Goal: Task Accomplishment & Management: Manage account settings

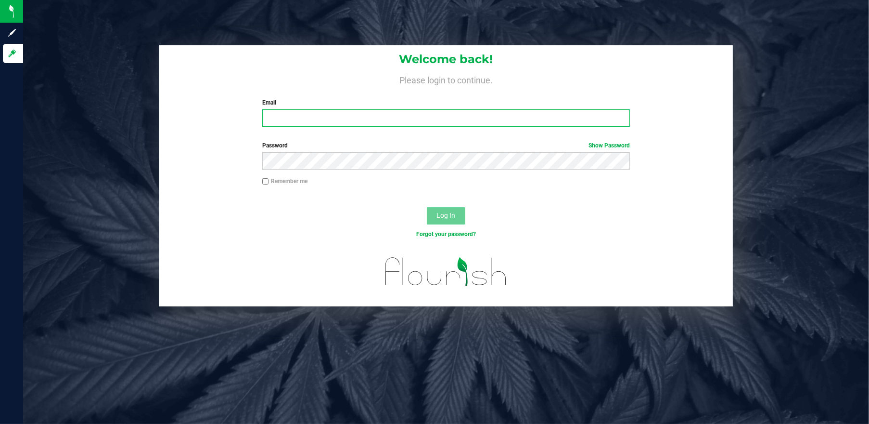
type input "[PERSON_NAME][EMAIL_ADDRESS][DOMAIN_NAME]"
click at [460, 218] on button "Log In" at bounding box center [446, 215] width 39 height 17
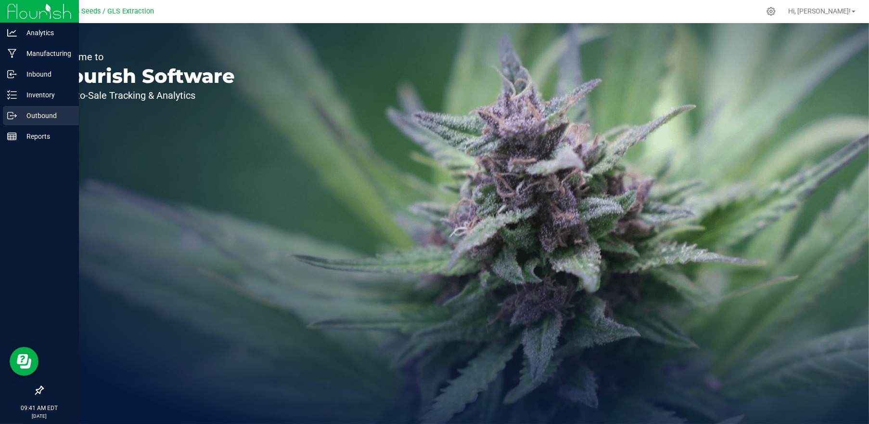
click at [44, 113] on p "Outbound" at bounding box center [46, 116] width 58 height 12
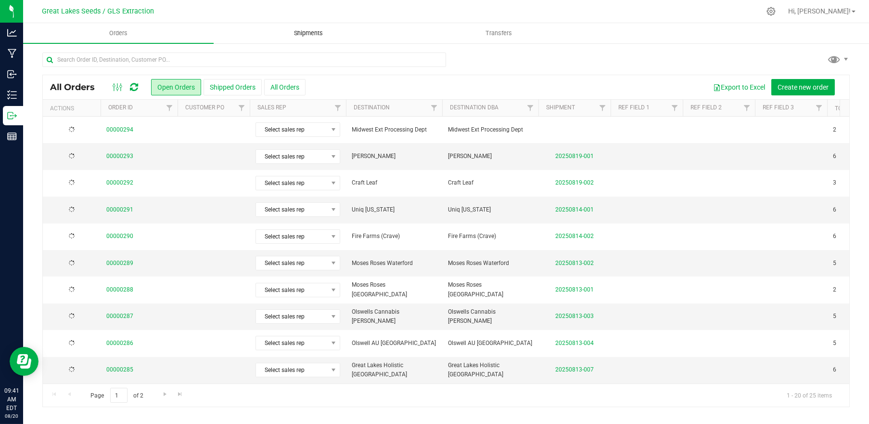
click at [313, 29] on span "Shipments" at bounding box center [308, 33] width 55 height 9
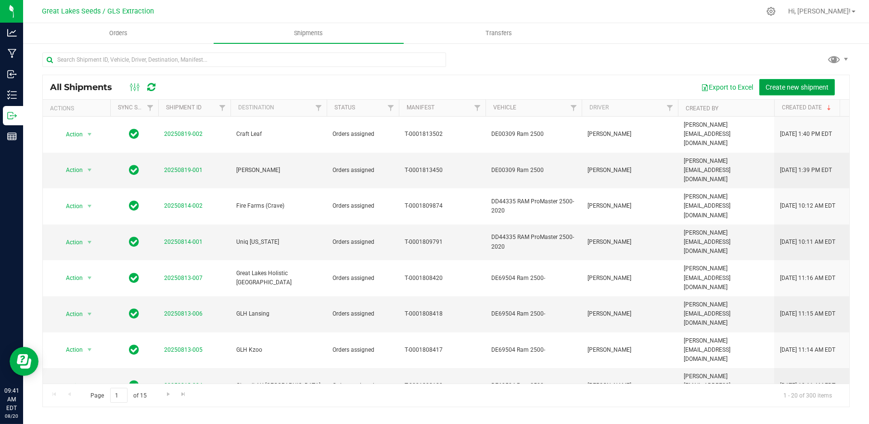
click at [811, 81] on button "Create new shipment" at bounding box center [798, 87] width 76 height 16
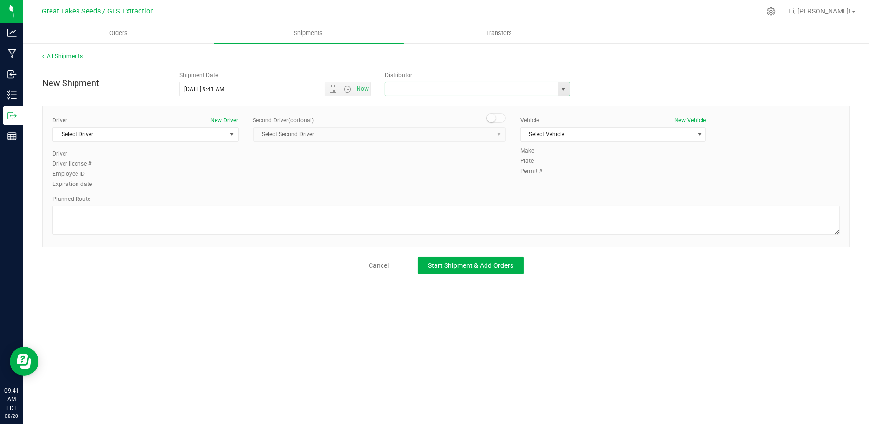
click at [425, 93] on input "text" at bounding box center [469, 88] width 167 height 13
click at [561, 90] on span "select" at bounding box center [564, 89] width 8 height 8
click at [534, 136] on li "JK Logix" at bounding box center [478, 136] width 184 height 14
type input "JK Logix"
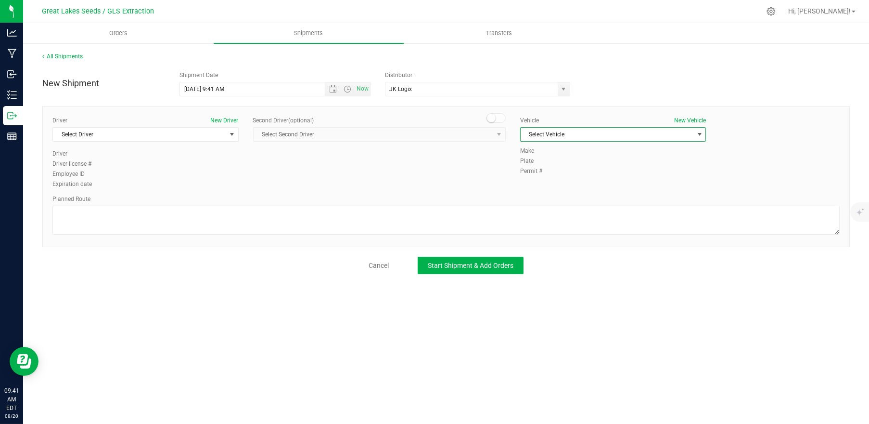
click at [545, 131] on span "Select Vehicle" at bounding box center [607, 134] width 173 height 13
click at [575, 136] on span "Select Vehicle" at bounding box center [607, 134] width 173 height 13
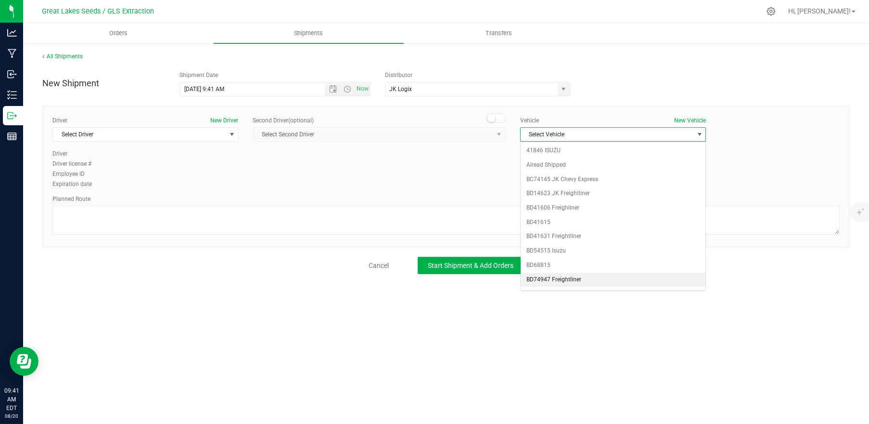
click at [566, 276] on li "BD74947 Freightliner" at bounding box center [613, 279] width 185 height 14
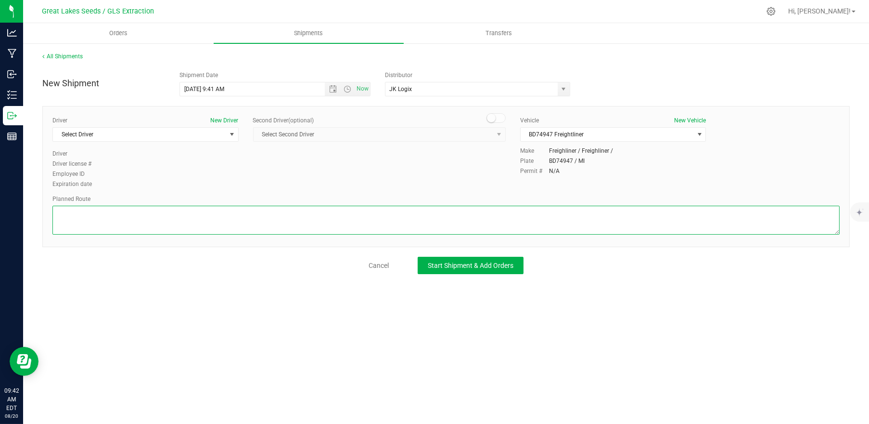
click at [272, 213] on textarea at bounding box center [446, 220] width 788 height 29
paste textarea "[STREET_ADDRESS][PERSON_NAME]  Get on I-696 W from [PERSON_NAME] and [PERSON_N…"
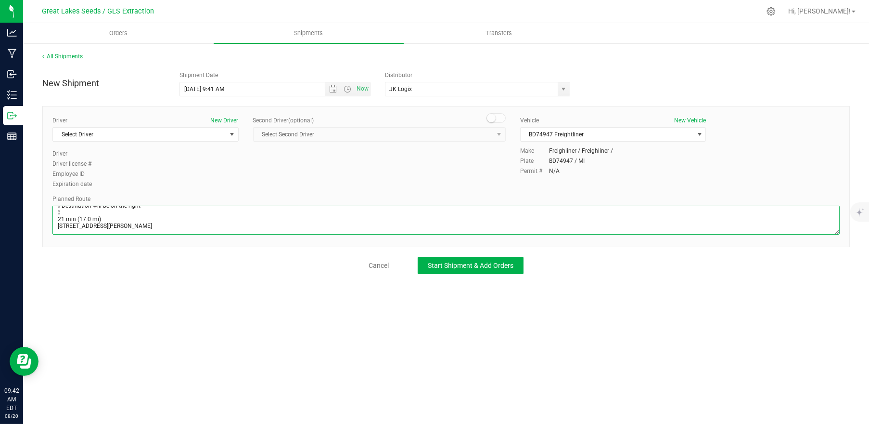
click at [74, 210] on textarea at bounding box center [446, 220] width 788 height 29
click at [76, 208] on textarea at bounding box center [446, 220] width 788 height 29
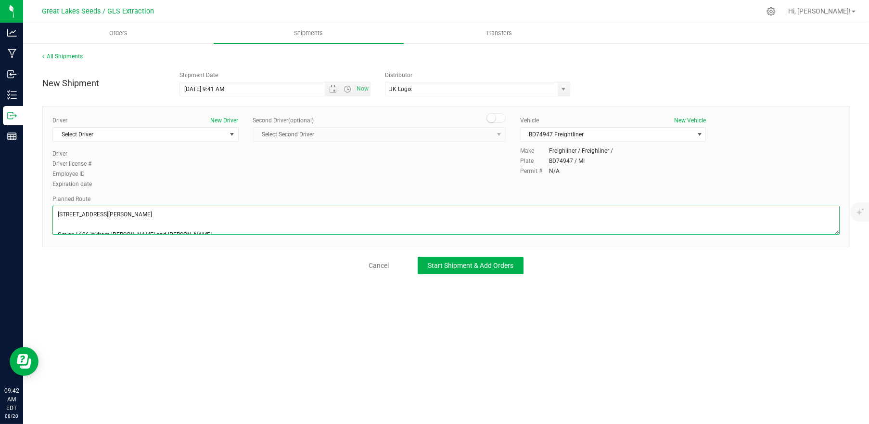
click at [75, 223] on textarea at bounding box center [446, 220] width 788 height 29
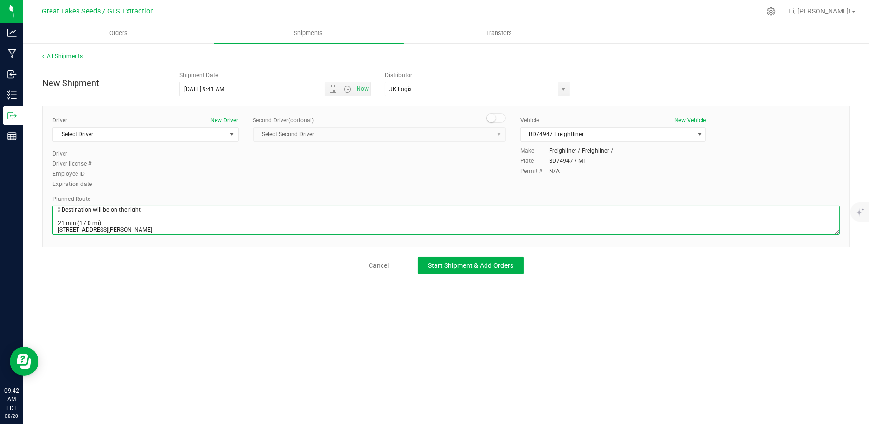
scroll to position [86, 0]
click at [62, 209] on textarea at bounding box center [446, 220] width 788 height 29
type textarea "[STREET_ADDRESS][PERSON_NAME] Get on I-696 W from [PERSON_NAME] and [PERSON_NAM…"
click at [471, 265] on span "Start Shipment & Add Orders" at bounding box center [471, 265] width 86 height 8
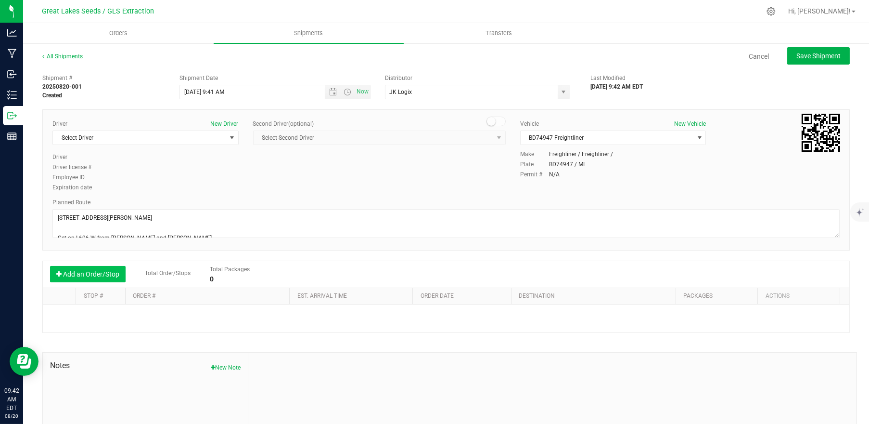
click at [119, 271] on button "Add an Order/Stop" at bounding box center [88, 274] width 76 height 16
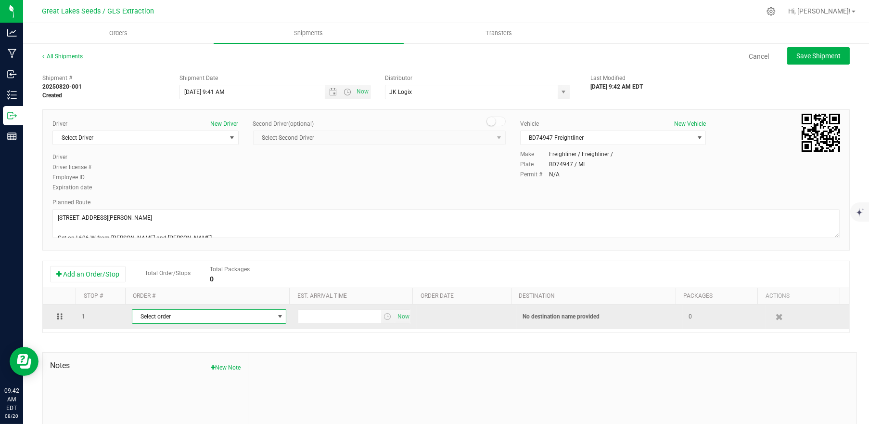
click at [201, 318] on span "Select order" at bounding box center [203, 316] width 142 height 13
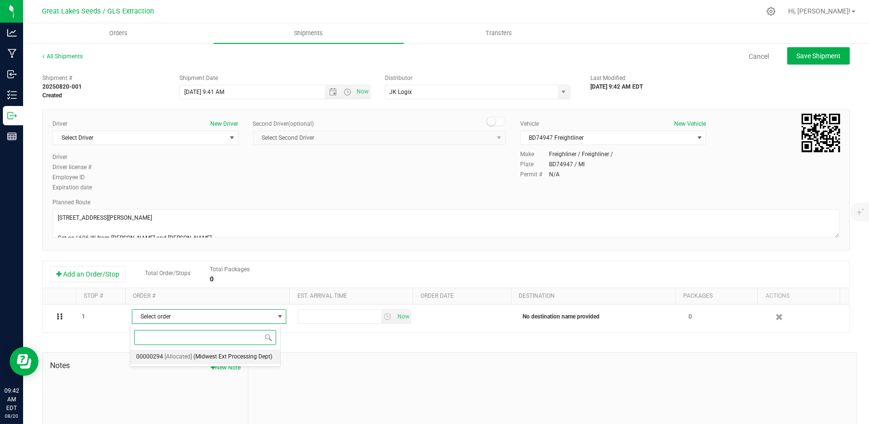
click at [204, 353] on span "(Midwest Ext Processing Dept)" at bounding box center [233, 356] width 79 height 13
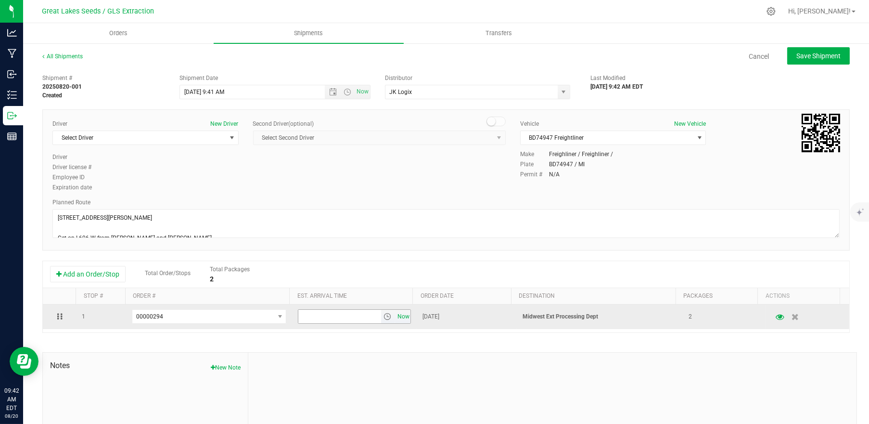
click at [395, 318] on span "Now" at bounding box center [403, 317] width 16 height 14
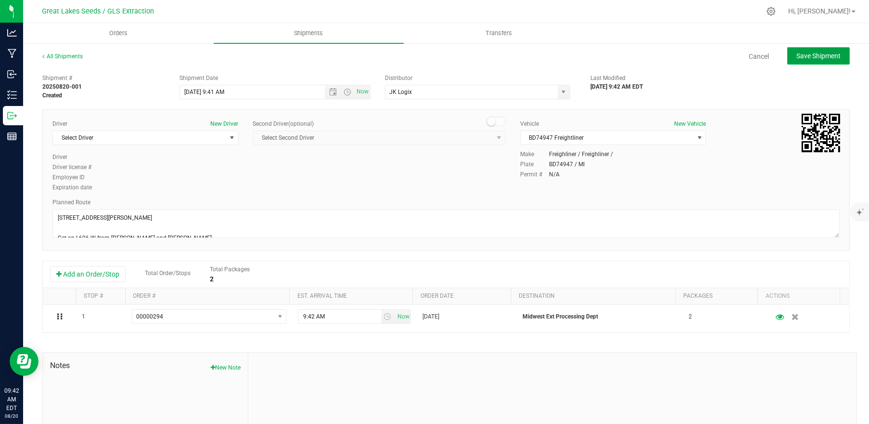
click at [813, 55] on span "Save Shipment" at bounding box center [819, 56] width 44 height 8
type input "[DATE] 1:41 PM"
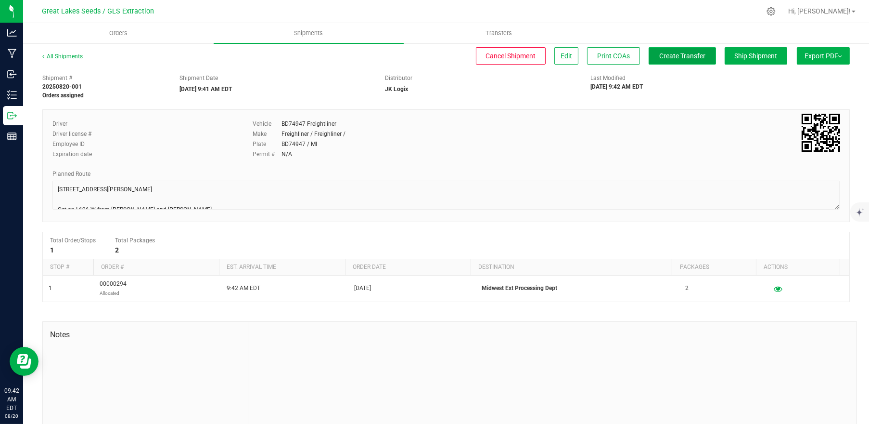
click at [663, 48] on button "Create Transfer" at bounding box center [682, 55] width 67 height 17
click at [637, 58] on span "Edit" at bounding box center [643, 56] width 12 height 8
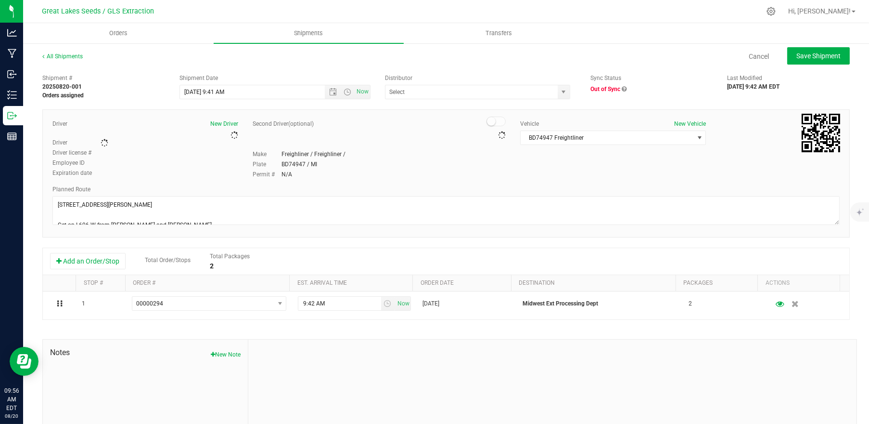
type input "JK Logix"
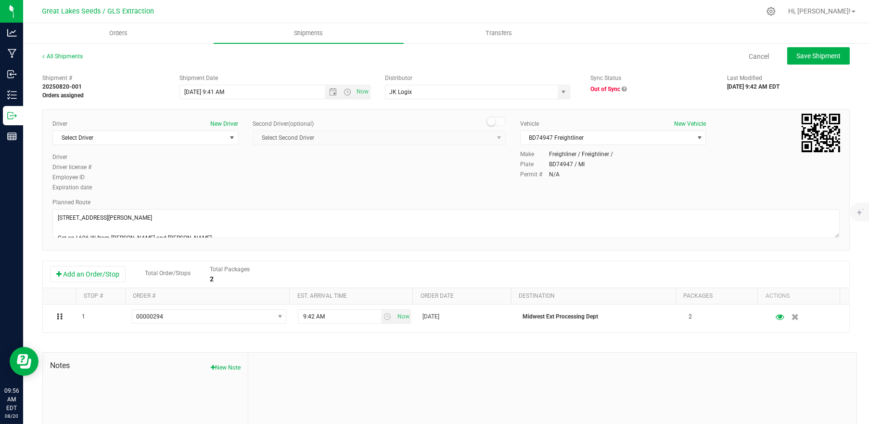
click at [622, 87] on icon at bounding box center [624, 89] width 5 height 6
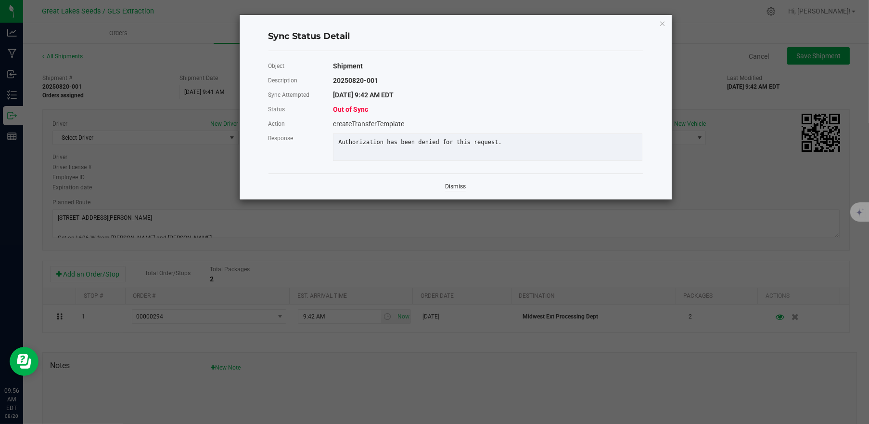
click at [459, 191] on link "Dismiss" at bounding box center [455, 186] width 21 height 8
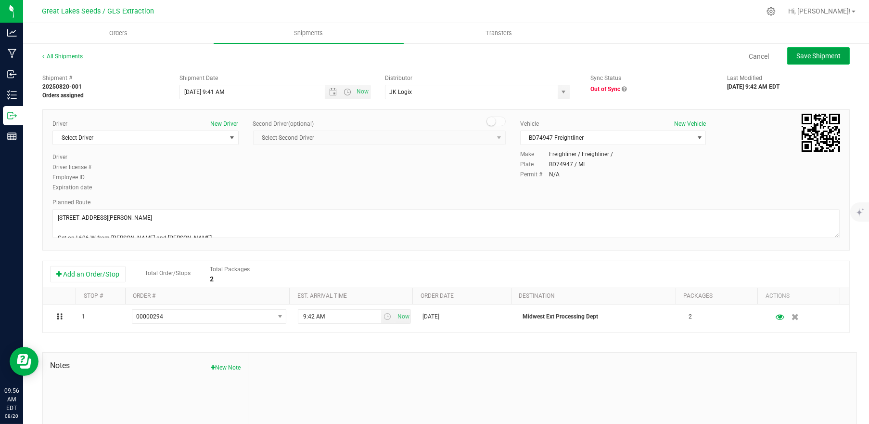
click at [799, 50] on button "Save Shipment" at bounding box center [819, 55] width 63 height 17
type input "[DATE] 1:41 PM"
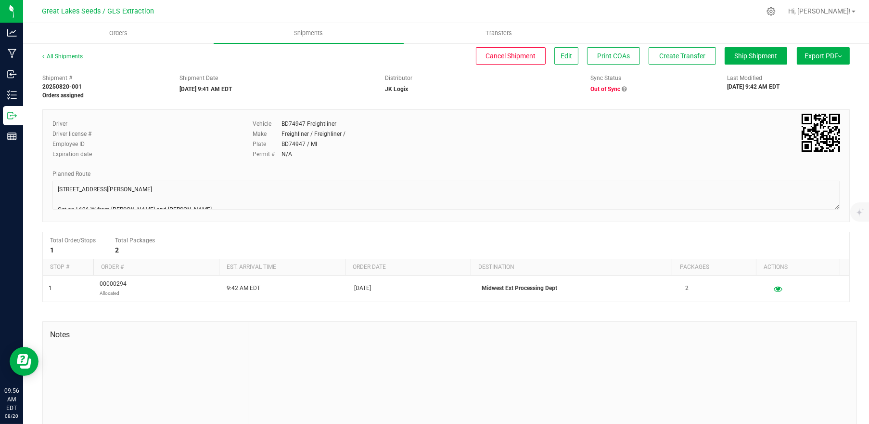
click at [622, 88] on icon at bounding box center [624, 89] width 5 height 6
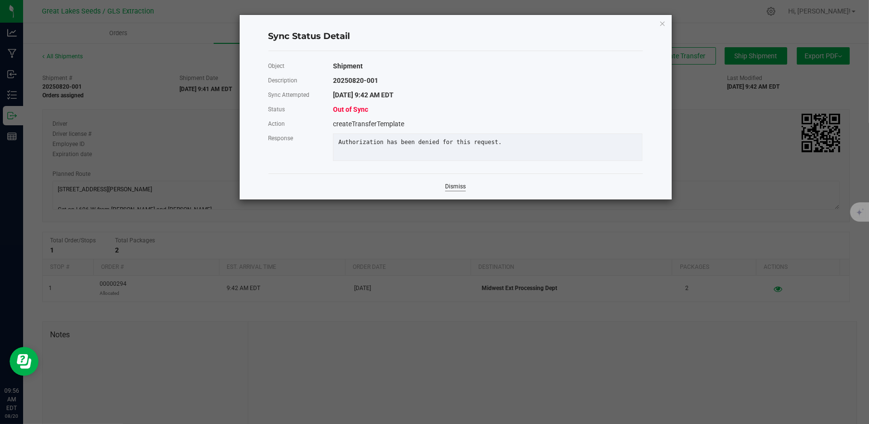
click at [463, 191] on link "Dismiss" at bounding box center [455, 186] width 21 height 8
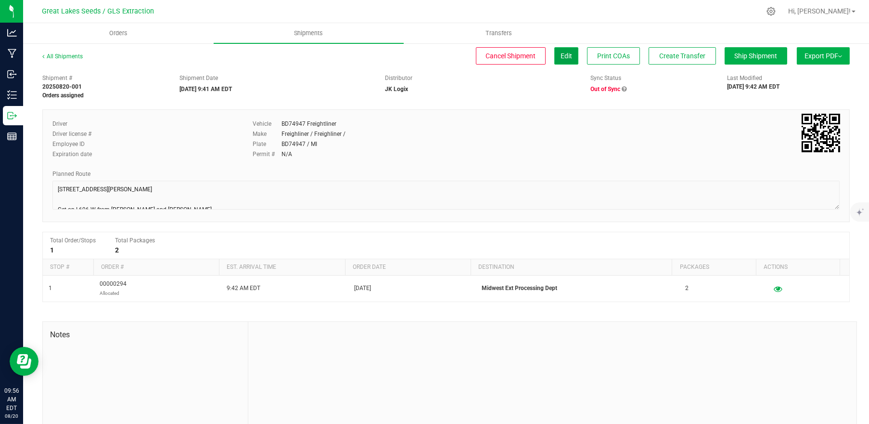
click at [561, 55] on span "Edit" at bounding box center [567, 56] width 12 height 8
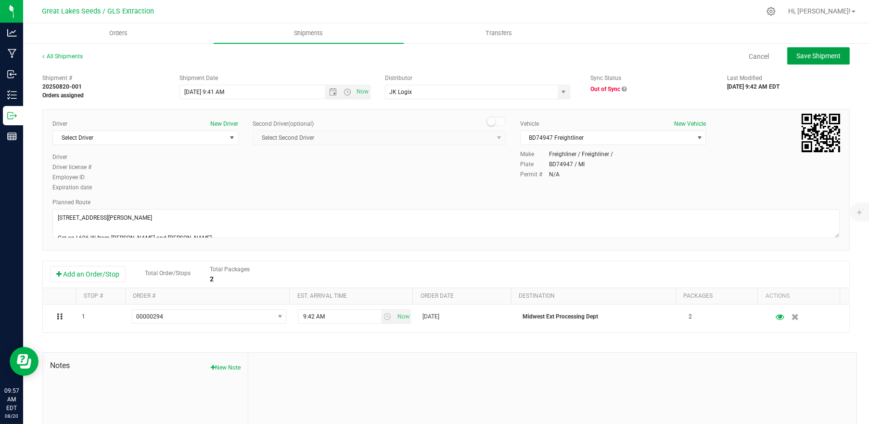
click at [826, 53] on span "Save Shipment" at bounding box center [819, 56] width 44 height 8
type input "[DATE] 1:41 PM"
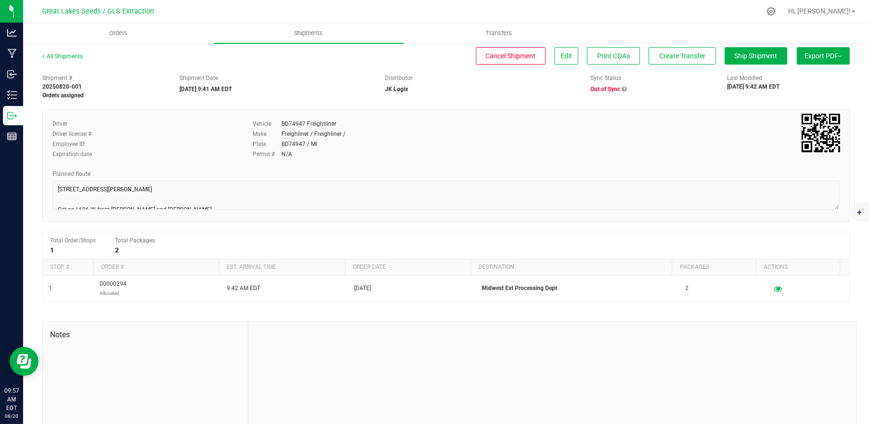
click at [622, 88] on icon at bounding box center [624, 89] width 5 height 6
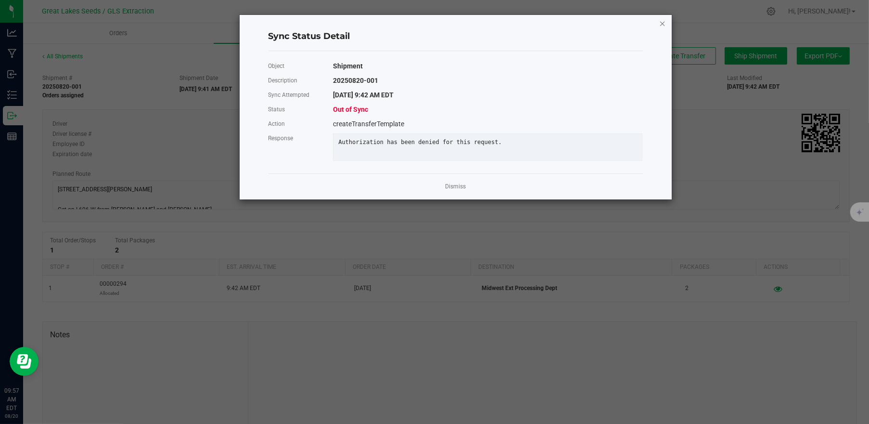
click at [664, 24] on icon "Close" at bounding box center [663, 23] width 7 height 12
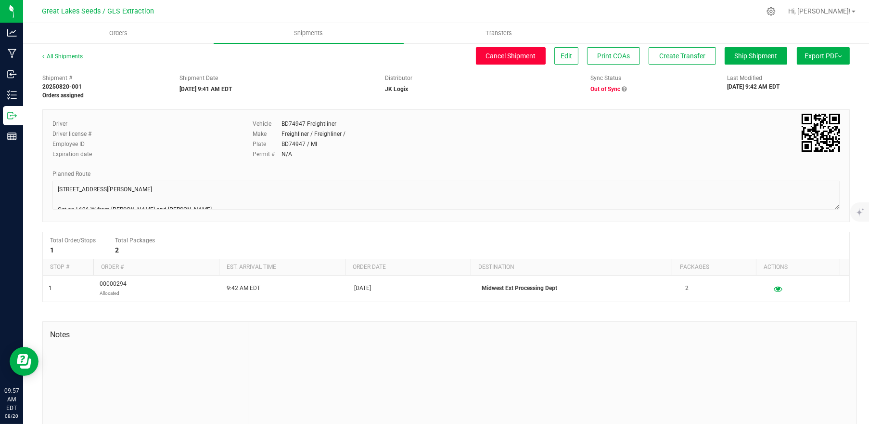
click at [512, 58] on span "Cancel Shipment" at bounding box center [511, 56] width 50 height 8
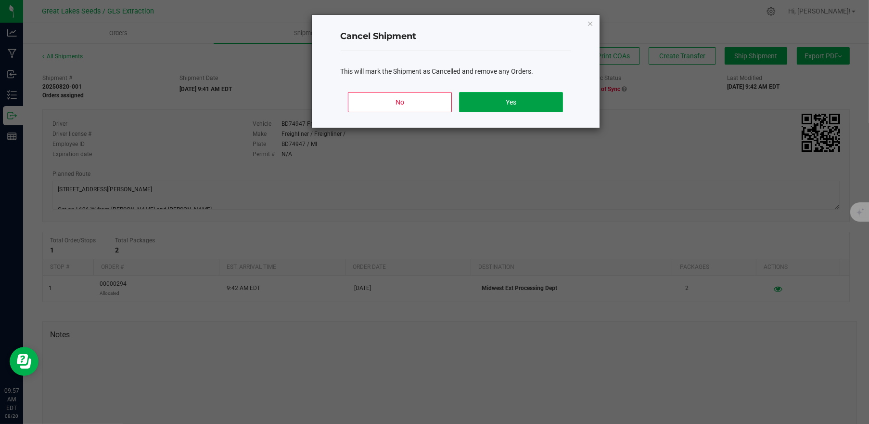
click at [505, 99] on button "Yes" at bounding box center [511, 102] width 104 height 20
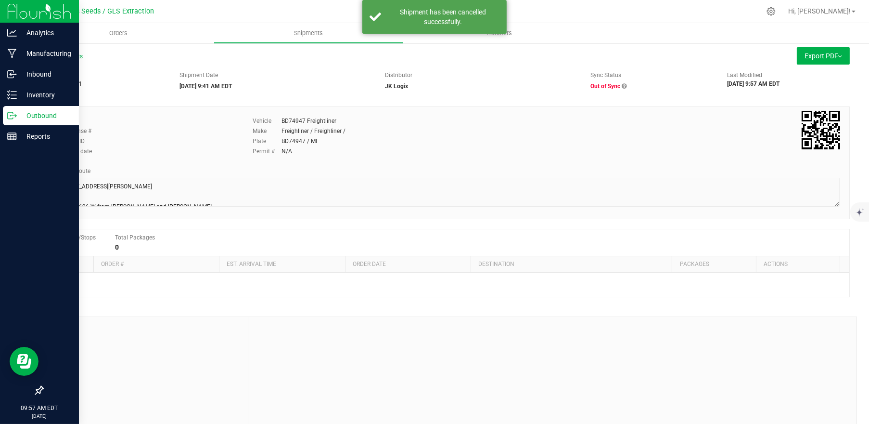
click at [30, 117] on p "Outbound" at bounding box center [46, 116] width 58 height 12
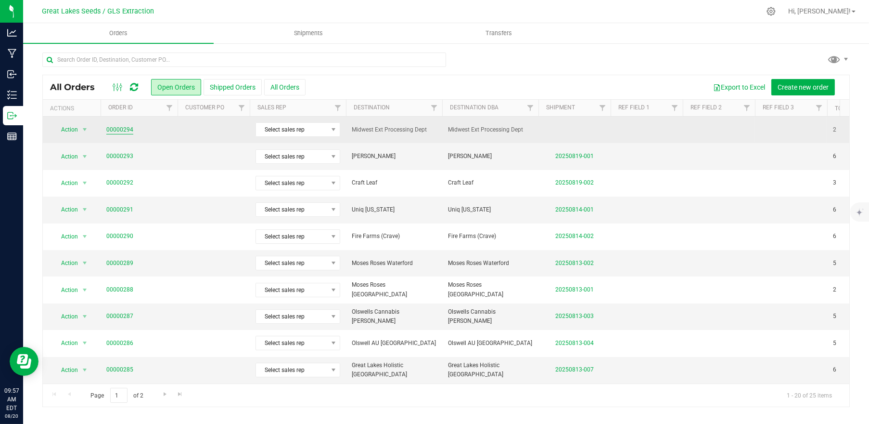
click at [118, 130] on link "00000294" at bounding box center [119, 129] width 27 height 9
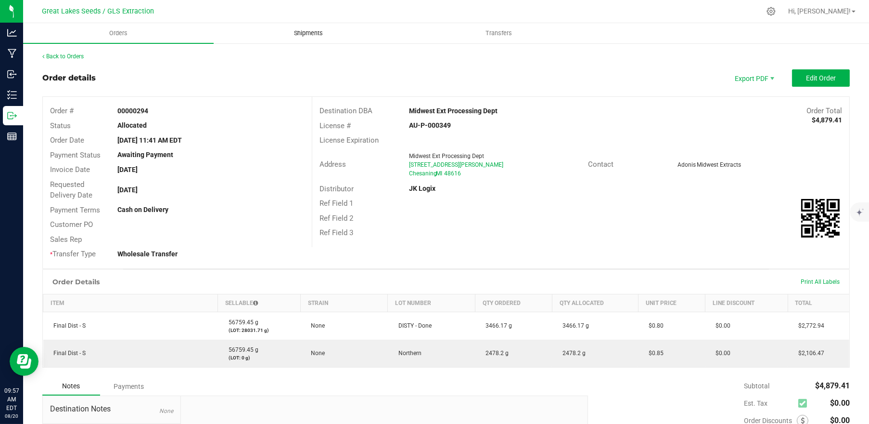
click at [319, 33] on span "Shipments" at bounding box center [308, 33] width 55 height 9
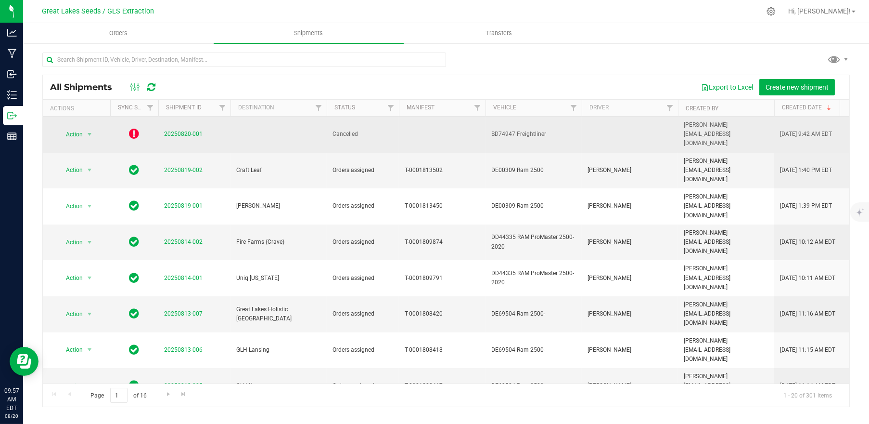
click at [132, 128] on icon at bounding box center [134, 134] width 10 height 12
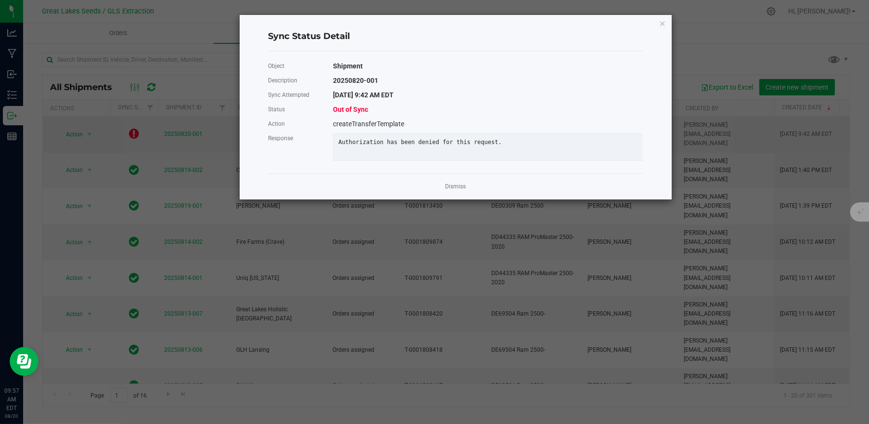
click at [132, 125] on ngb-modal-window "Sync Status Detail Object Shipment Description 20250820-001 Sync Attempted [DAT…" at bounding box center [438, 212] width 877 height 424
click at [458, 191] on link "Dismiss" at bounding box center [455, 186] width 21 height 8
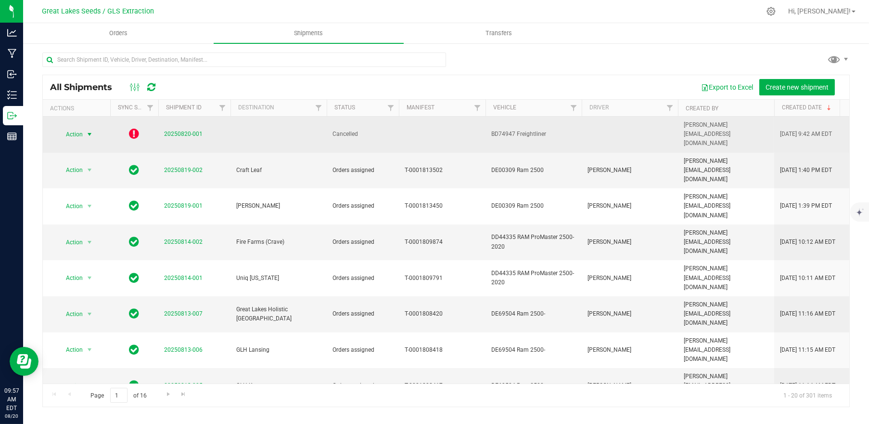
click at [79, 129] on span "Action" at bounding box center [70, 134] width 26 height 13
click at [132, 128] on icon at bounding box center [134, 134] width 10 height 12
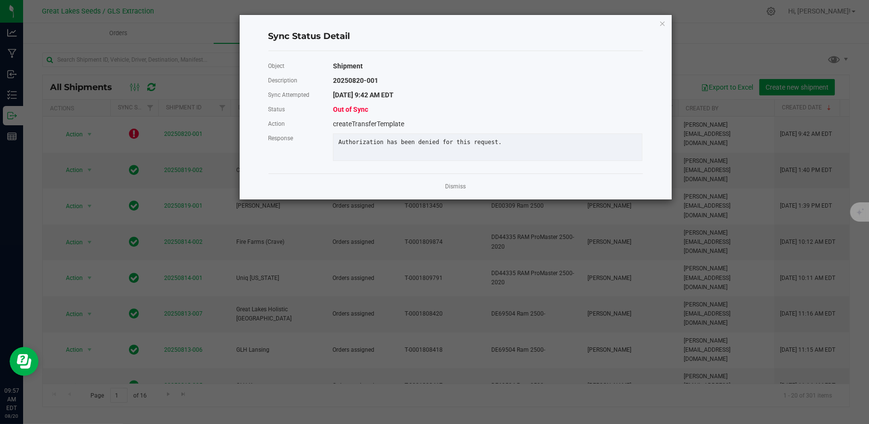
click at [458, 199] on div "Dismiss" at bounding box center [456, 186] width 375 height 26
click at [777, 87] on ngb-modal-window "Sync Status Detail Object Shipment Description 20250820-001 Sync Attempted [DAT…" at bounding box center [438, 212] width 877 height 424
click at [452, 192] on app-cancel-button "Dismiss" at bounding box center [455, 186] width 21 height 10
click at [452, 191] on link "Dismiss" at bounding box center [455, 186] width 21 height 8
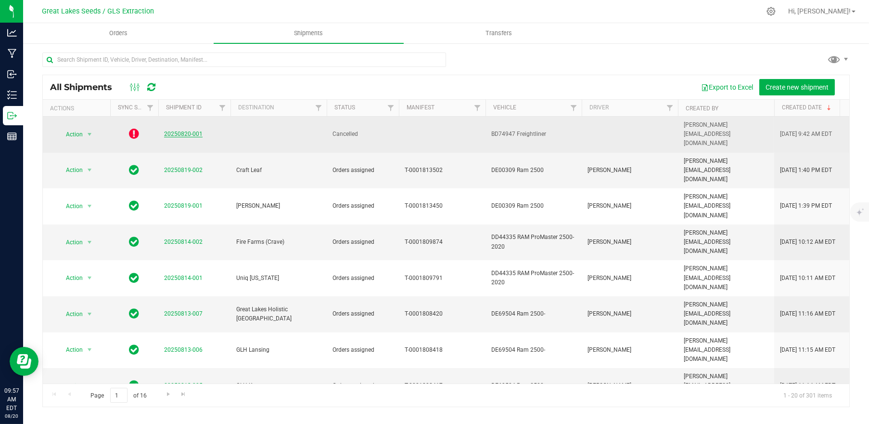
click at [182, 130] on link "20250820-001" at bounding box center [183, 133] width 39 height 7
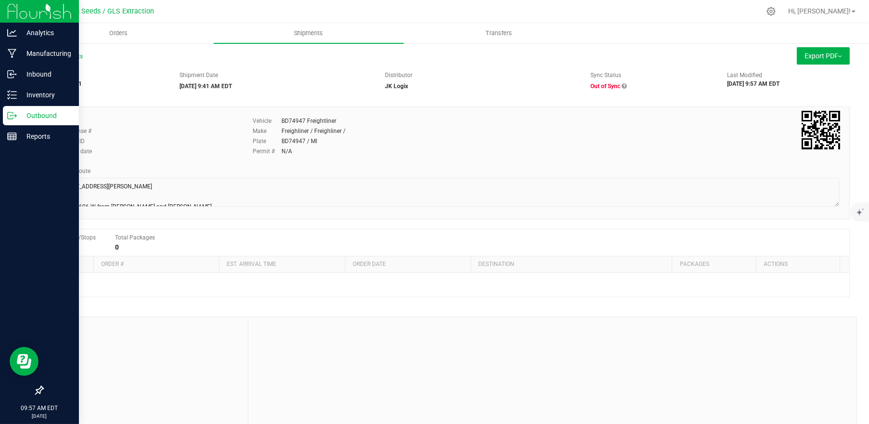
click at [26, 115] on p "Outbound" at bounding box center [46, 116] width 58 height 12
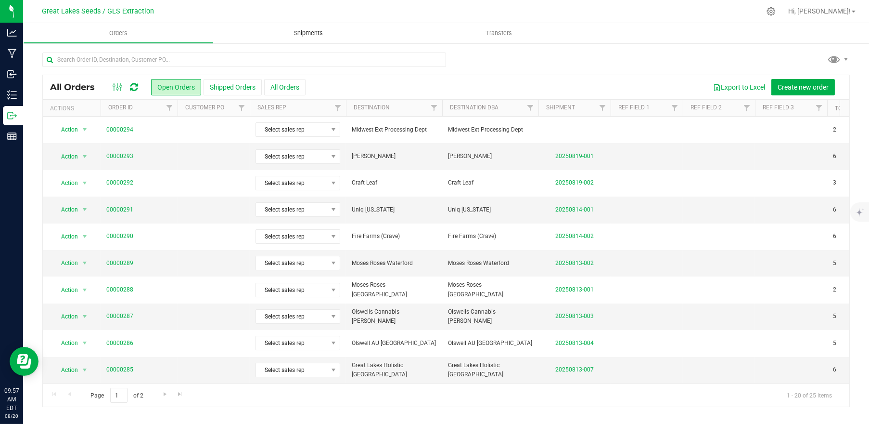
click at [297, 31] on span "Shipments" at bounding box center [308, 33] width 55 height 9
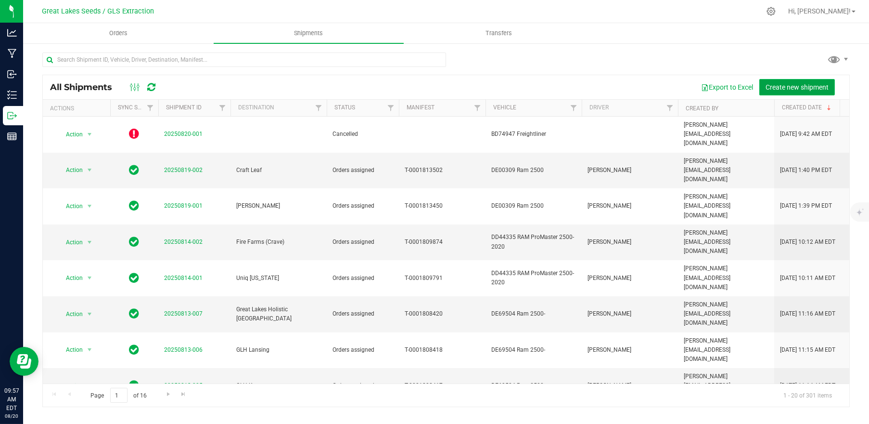
click at [787, 84] on span "Create new shipment" at bounding box center [797, 87] width 63 height 8
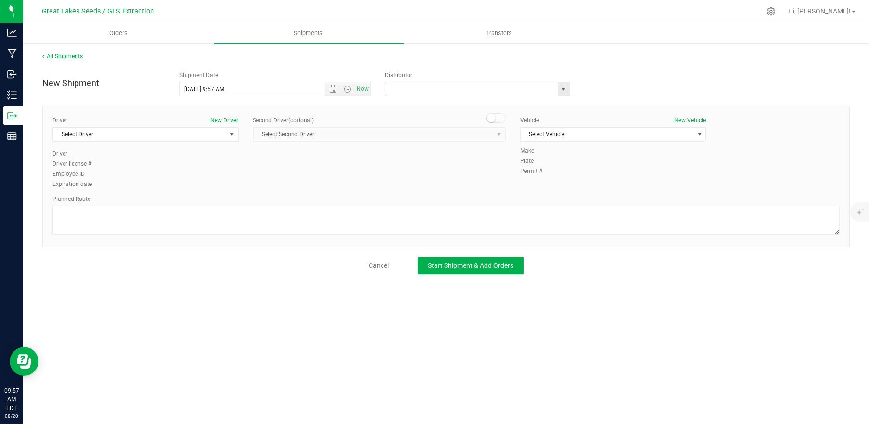
click at [434, 86] on input "text" at bounding box center [469, 88] width 167 height 13
click at [570, 86] on div "ACT Laboratories Inc. Aries Analytic LLC Cambium Analytica Cambium Analytica (S…" at bounding box center [480, 89] width 191 height 14
click at [566, 88] on span "select" at bounding box center [564, 89] width 8 height 8
click at [448, 152] on li "JK Logix" at bounding box center [478, 156] width 184 height 14
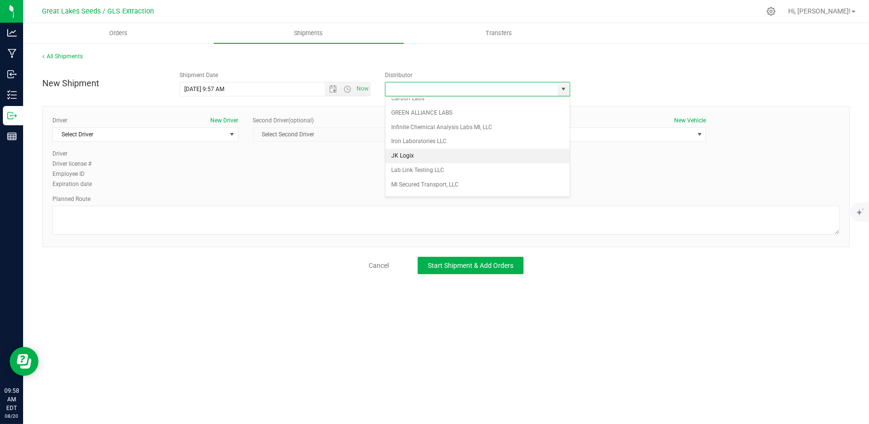
type input "JK Logix"
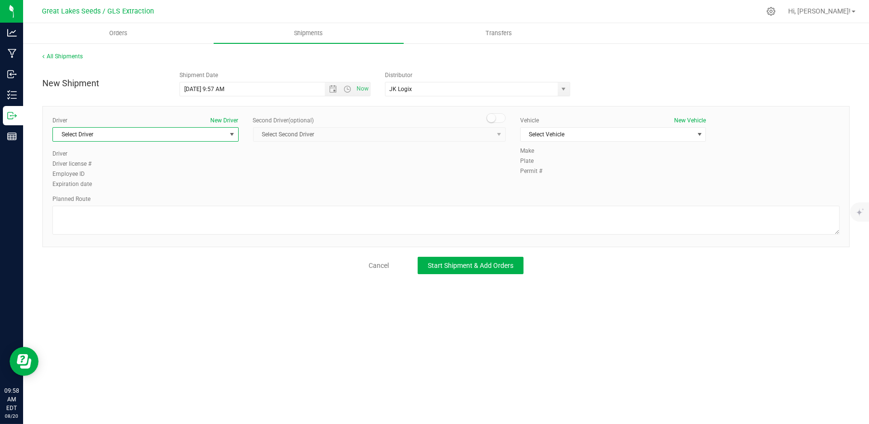
click at [234, 133] on span "select" at bounding box center [232, 134] width 8 height 8
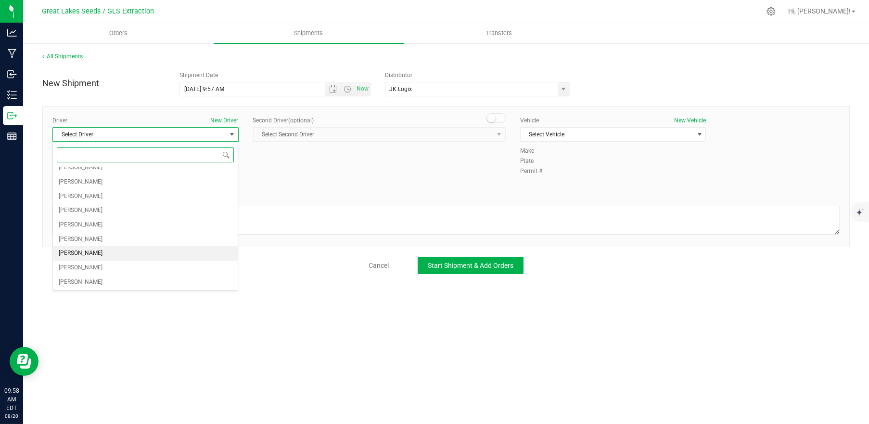
click at [120, 250] on li "[PERSON_NAME]" at bounding box center [145, 253] width 185 height 14
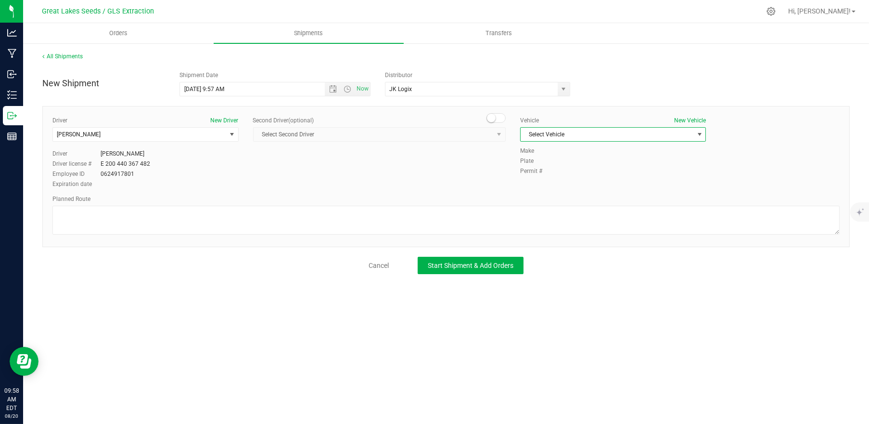
click at [698, 132] on span "select" at bounding box center [700, 134] width 8 height 8
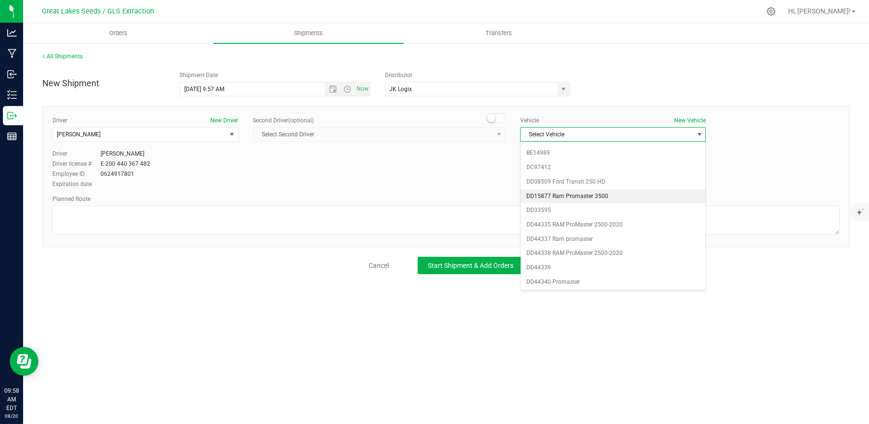
scroll to position [0, 0]
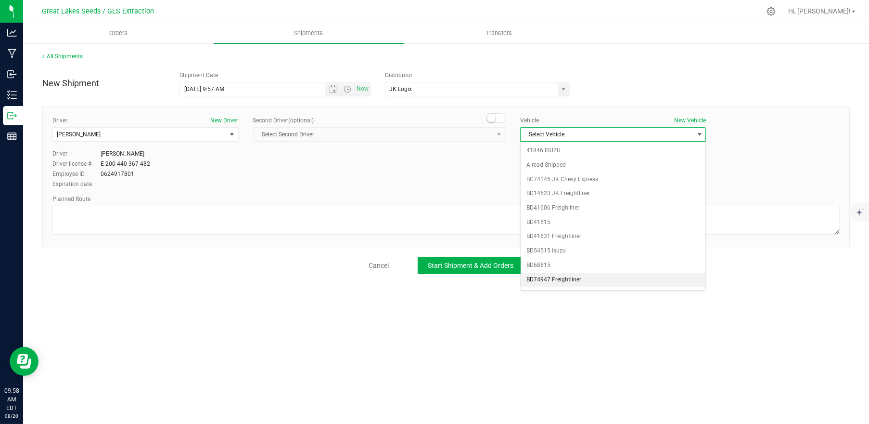
click at [574, 275] on li "BD74947 Freightliner" at bounding box center [613, 279] width 185 height 14
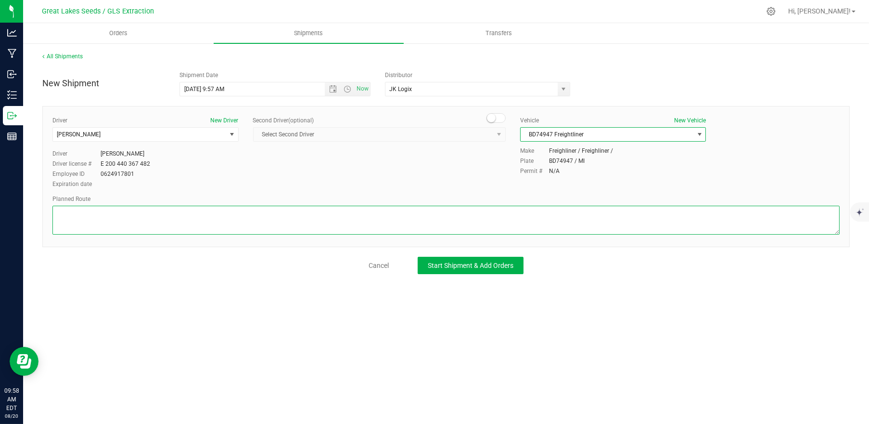
click at [317, 209] on textarea at bounding box center [446, 220] width 788 height 29
paste textarea "[STREET_ADDRESS][PERSON_NAME]  Get on I-696 W from [PERSON_NAME] and [PERSON_N…"
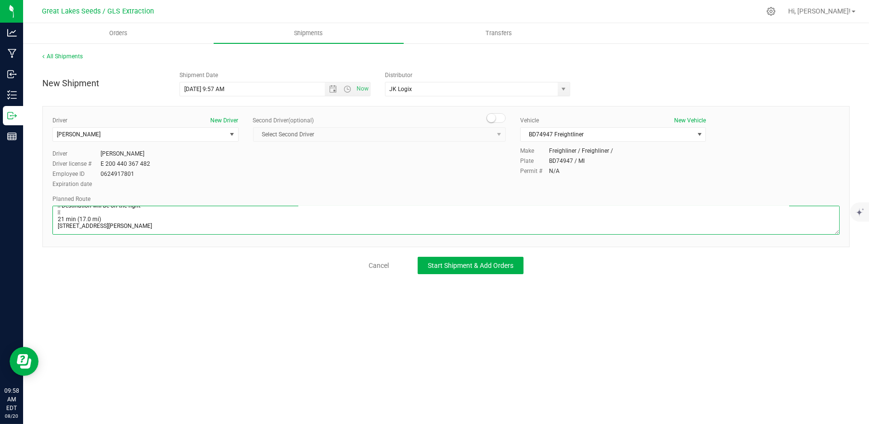
click at [91, 211] on textarea at bounding box center [446, 220] width 788 height 29
click at [91, 229] on textarea at bounding box center [446, 220] width 788 height 29
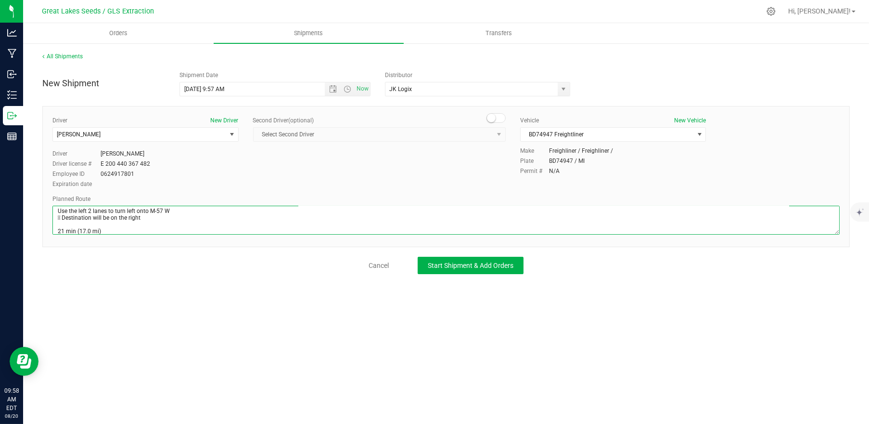
click at [61, 223] on textarea at bounding box center [446, 220] width 788 height 29
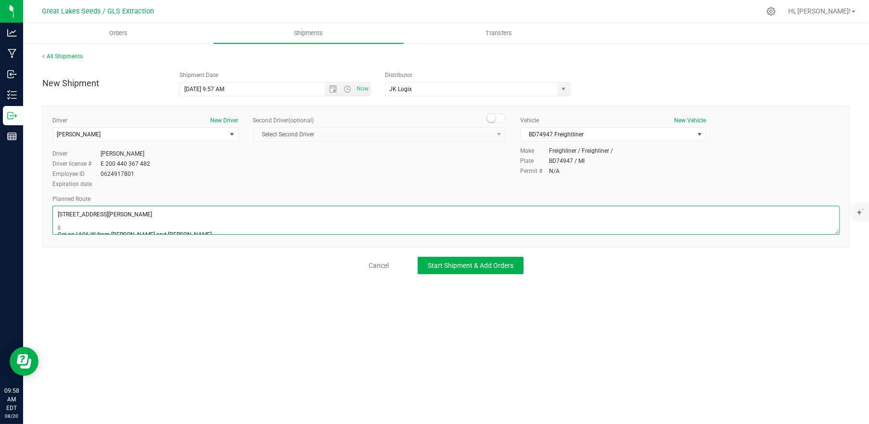
click at [72, 230] on textarea at bounding box center [446, 220] width 788 height 29
click at [76, 233] on textarea at bounding box center [446, 220] width 788 height 29
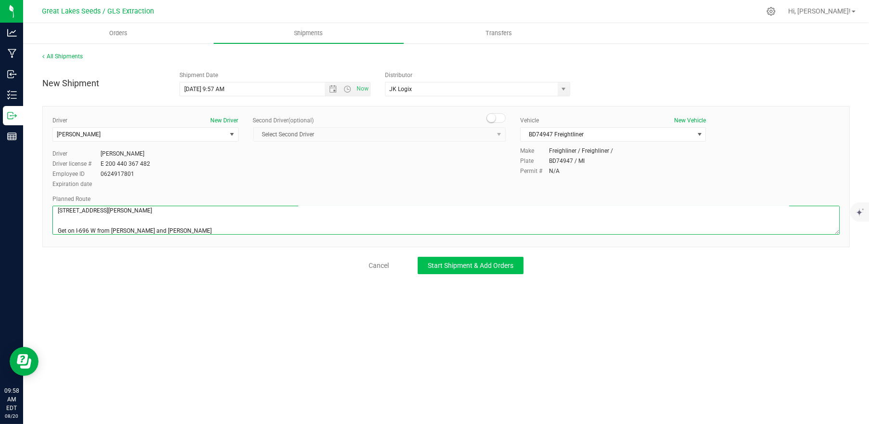
type textarea "[STREET_ADDRESS][PERSON_NAME] Get on I-696 W from [PERSON_NAME] and [PERSON_NAM…"
click at [477, 263] on span "Start Shipment & Add Orders" at bounding box center [471, 265] width 86 height 8
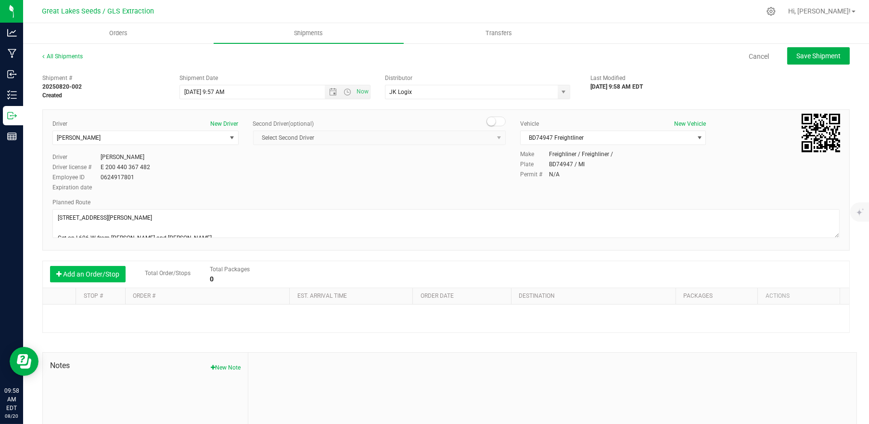
click at [105, 274] on button "Add an Order/Stop" at bounding box center [88, 274] width 76 height 16
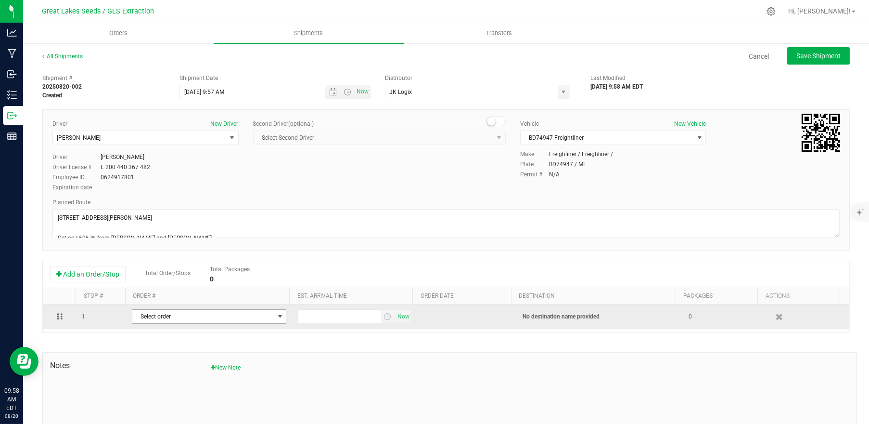
click at [276, 315] on span "select" at bounding box center [280, 316] width 8 height 8
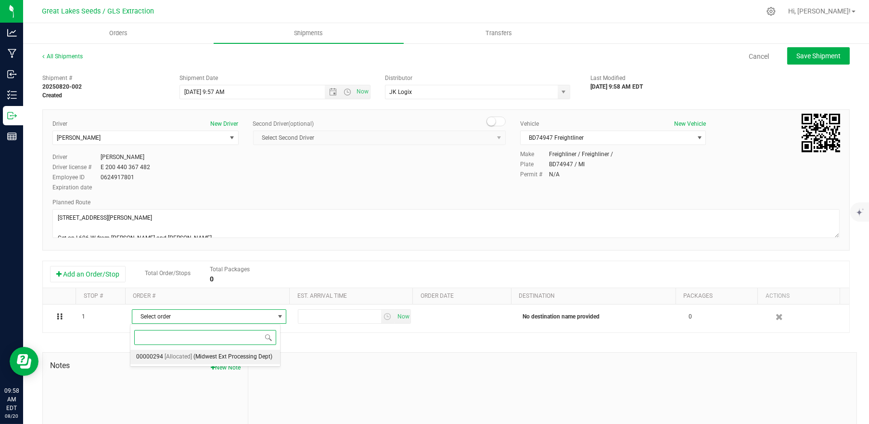
click at [204, 355] on span "(Midwest Ext Processing Dept)" at bounding box center [233, 356] width 79 height 13
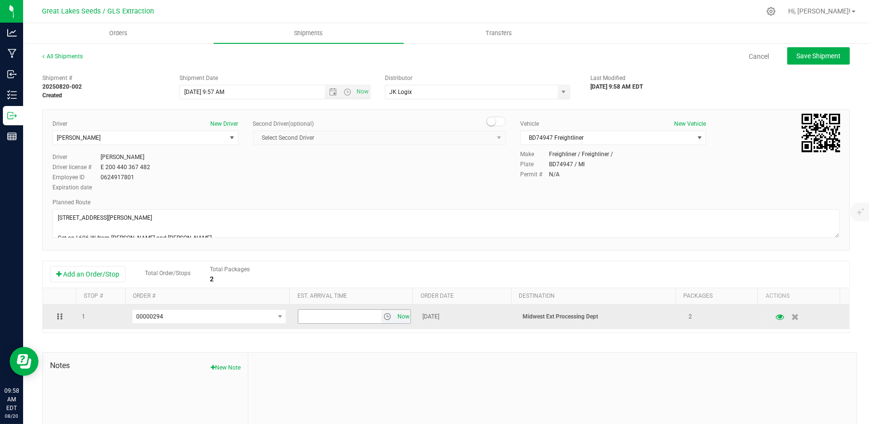
click at [395, 315] on span "Now" at bounding box center [403, 317] width 16 height 14
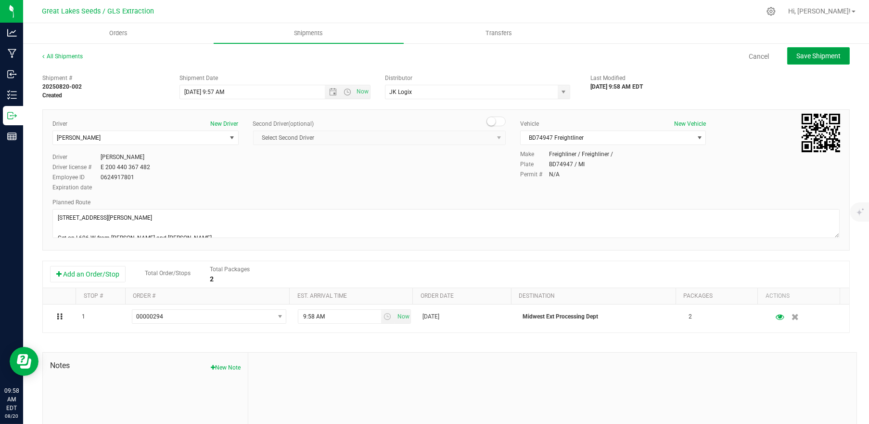
click at [808, 53] on span "Save Shipment" at bounding box center [819, 56] width 44 height 8
type input "[DATE] 1:57 PM"
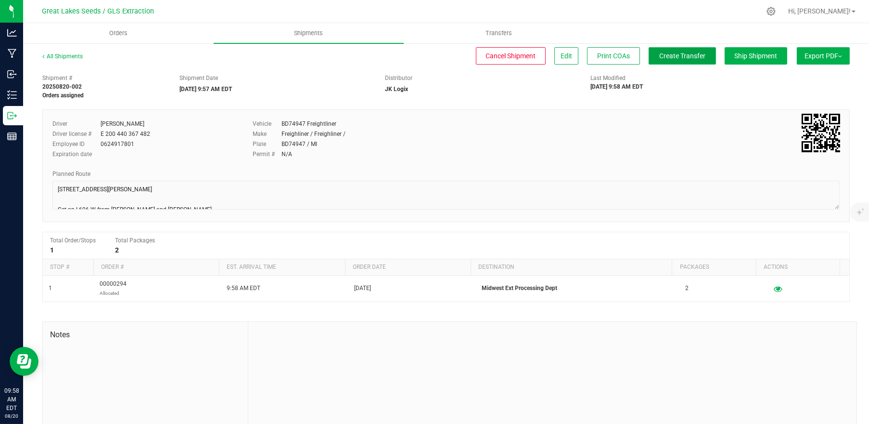
click at [678, 58] on span "Create Transfer" at bounding box center [683, 56] width 46 height 8
